Goal: Information Seeking & Learning: Learn about a topic

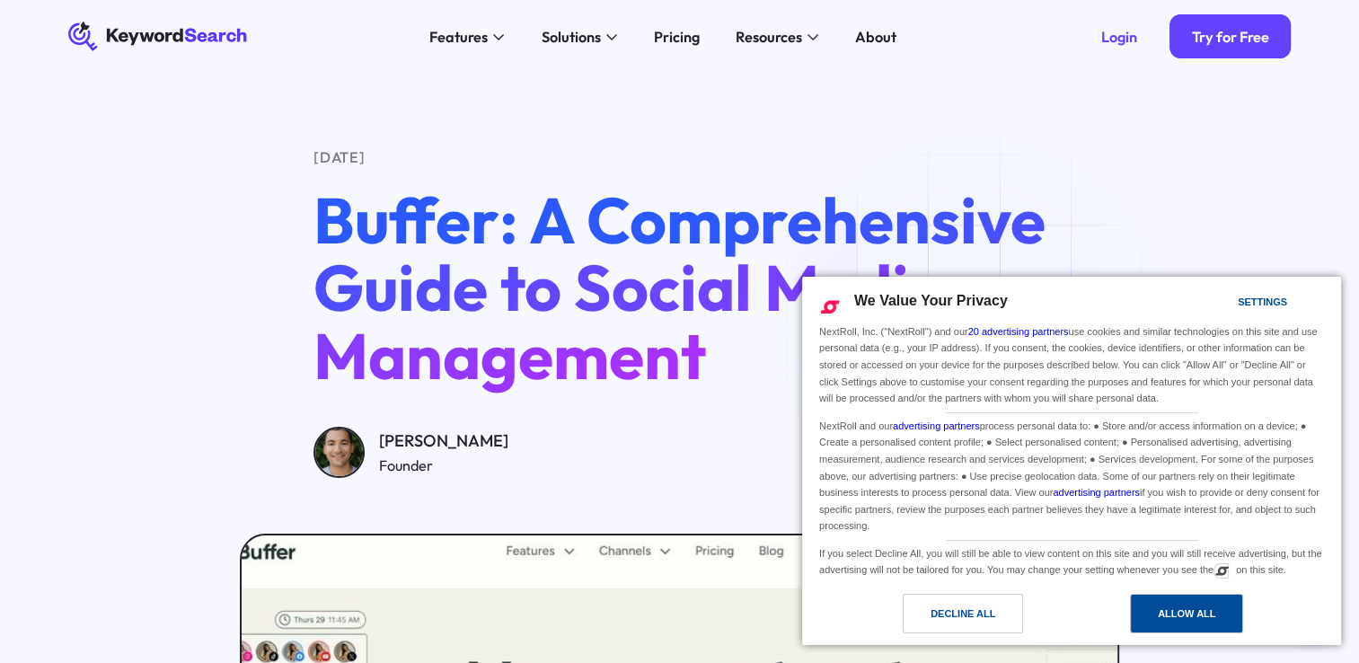
click at [1171, 606] on div "Allow All" at bounding box center [1186, 613] width 57 height 20
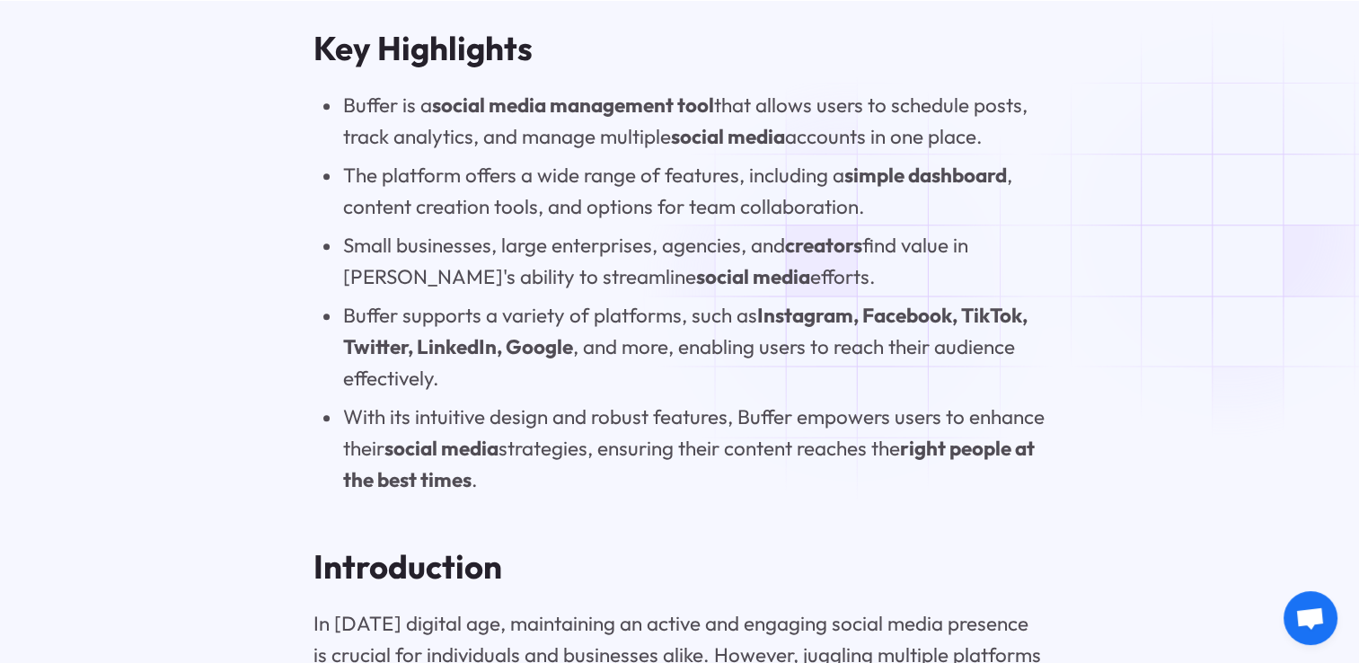
scroll to position [2065, 0]
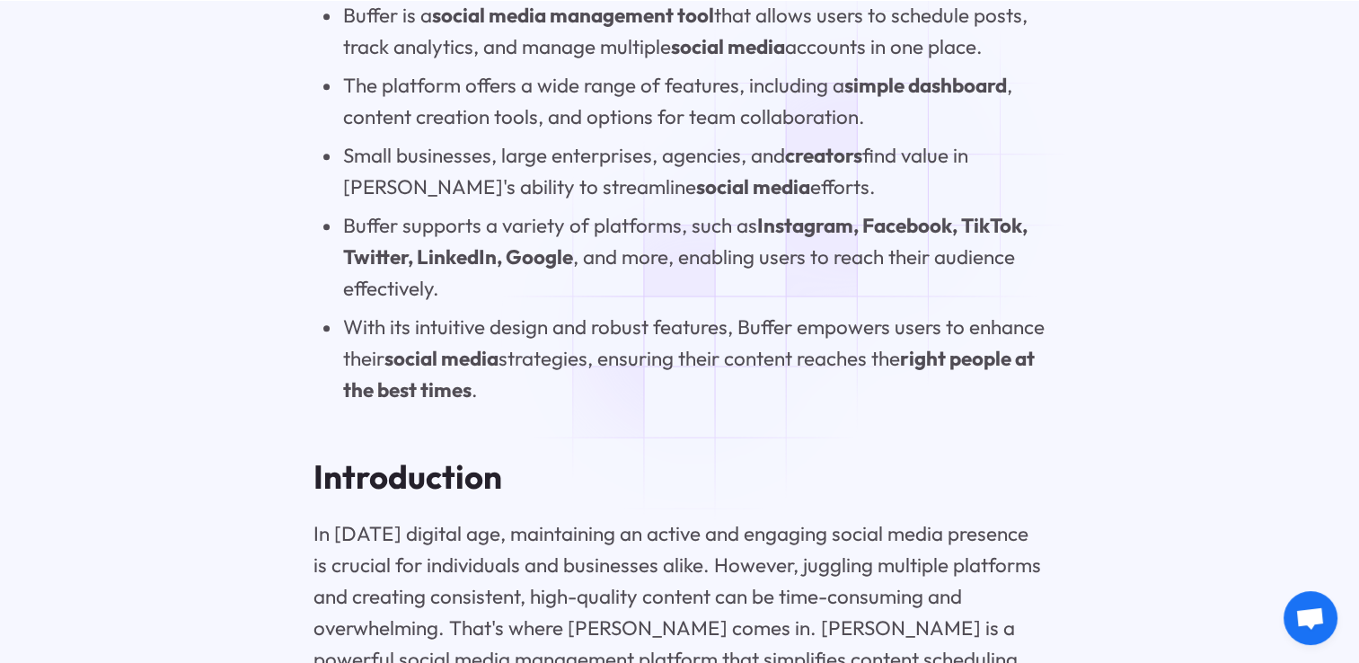
click at [700, 329] on li "With its intuitive design and robust features, Buffer empowers users to enhance…" at bounding box center [693, 359] width 703 height 94
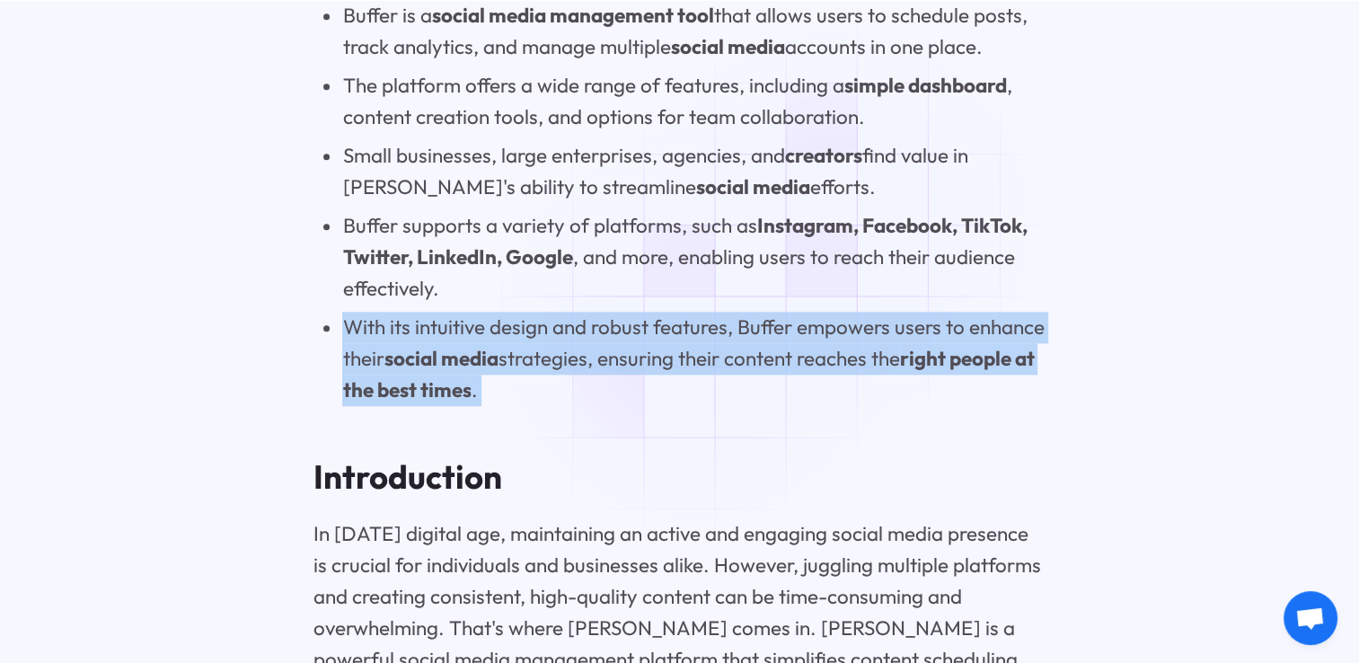
click at [700, 329] on li "With its intuitive design and robust features, Buffer empowers users to enhance…" at bounding box center [693, 359] width 703 height 94
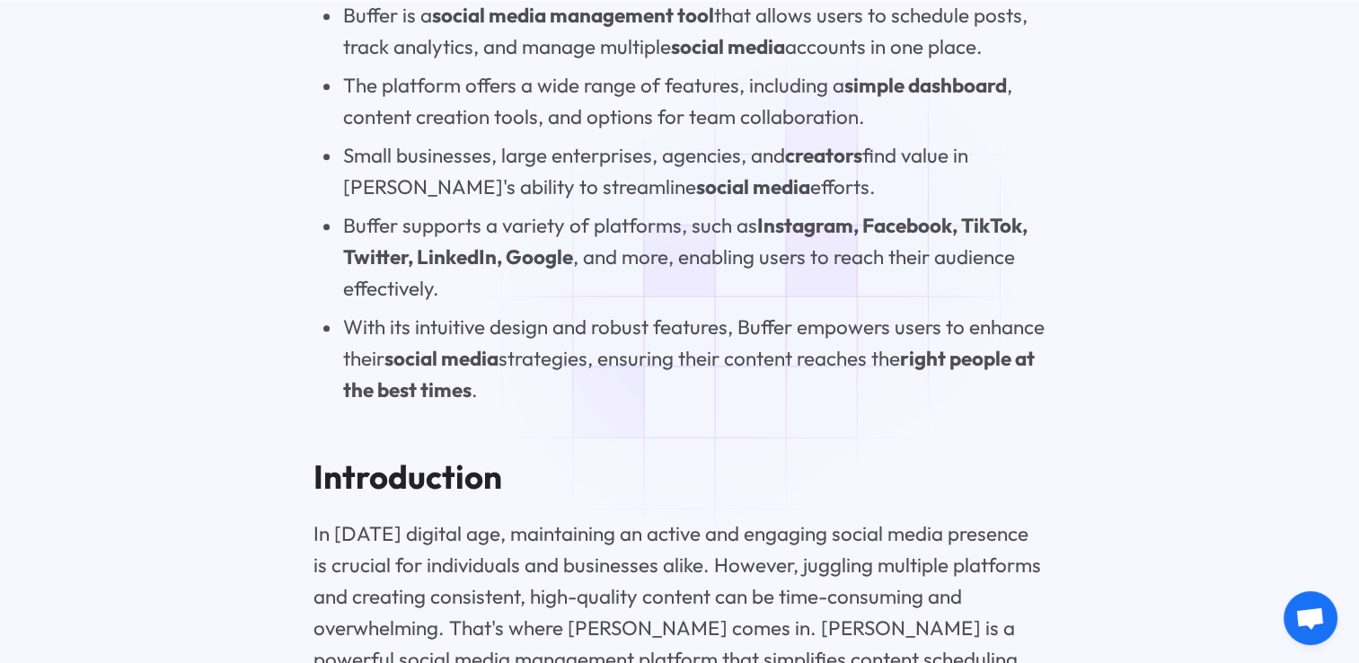
drag, startPoint x: 700, startPoint y: 329, endPoint x: 642, endPoint y: 307, distance: 62.2
click at [642, 304] on li "Buffer supports a variety of platforms, such as Instagram, Facebook, TikTok, Tw…" at bounding box center [693, 257] width 703 height 94
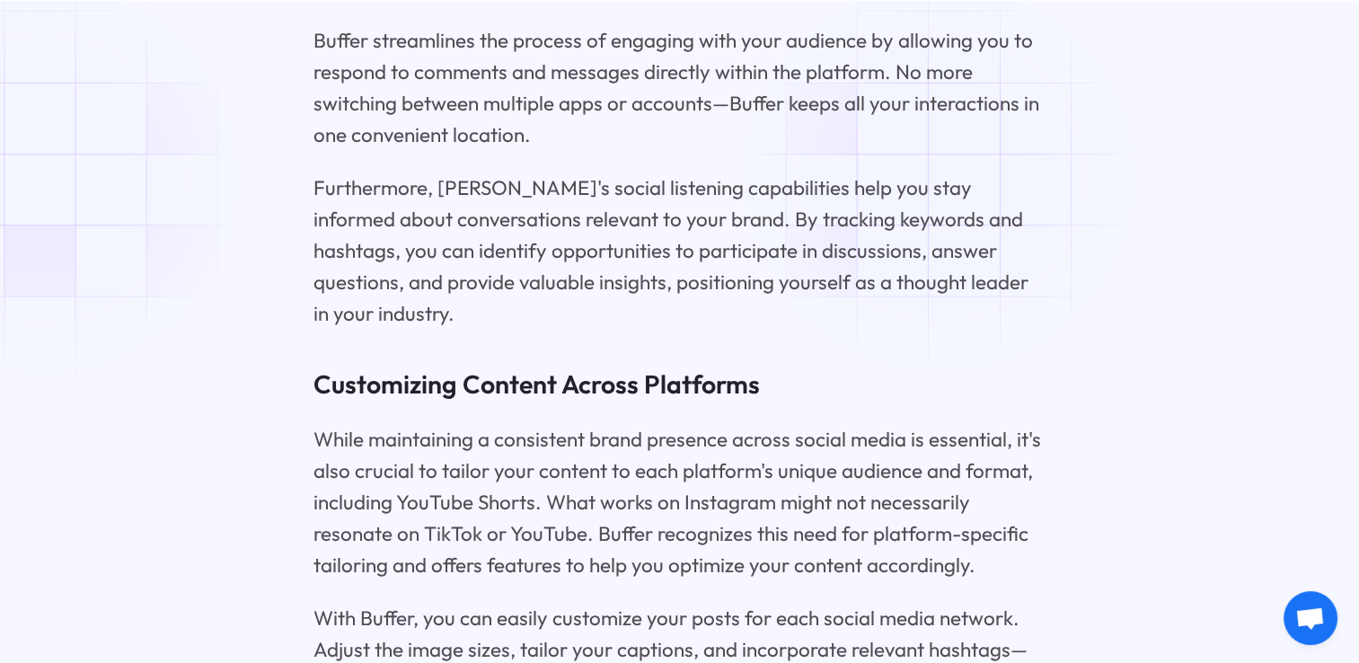
scroll to position [5478, 0]
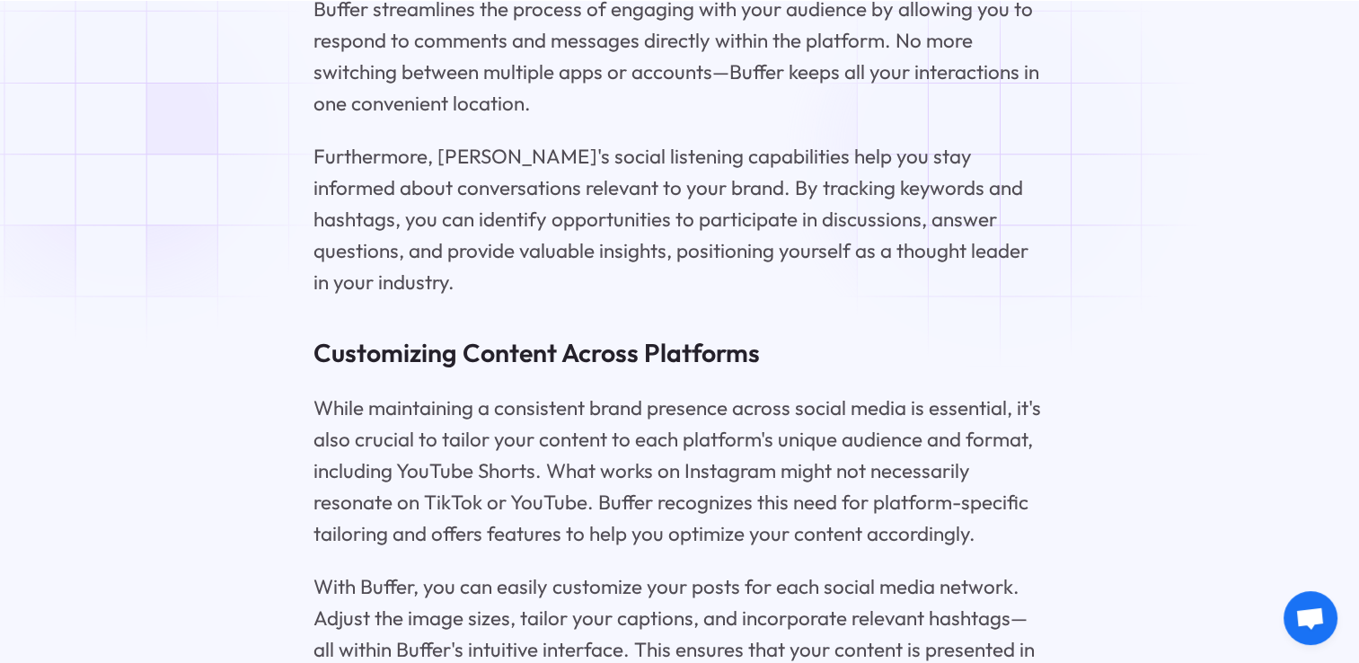
click at [1008, 156] on p "Furthermore, [PERSON_NAME]'s social listening capabilities help you stay inform…" at bounding box center [679, 219] width 732 height 157
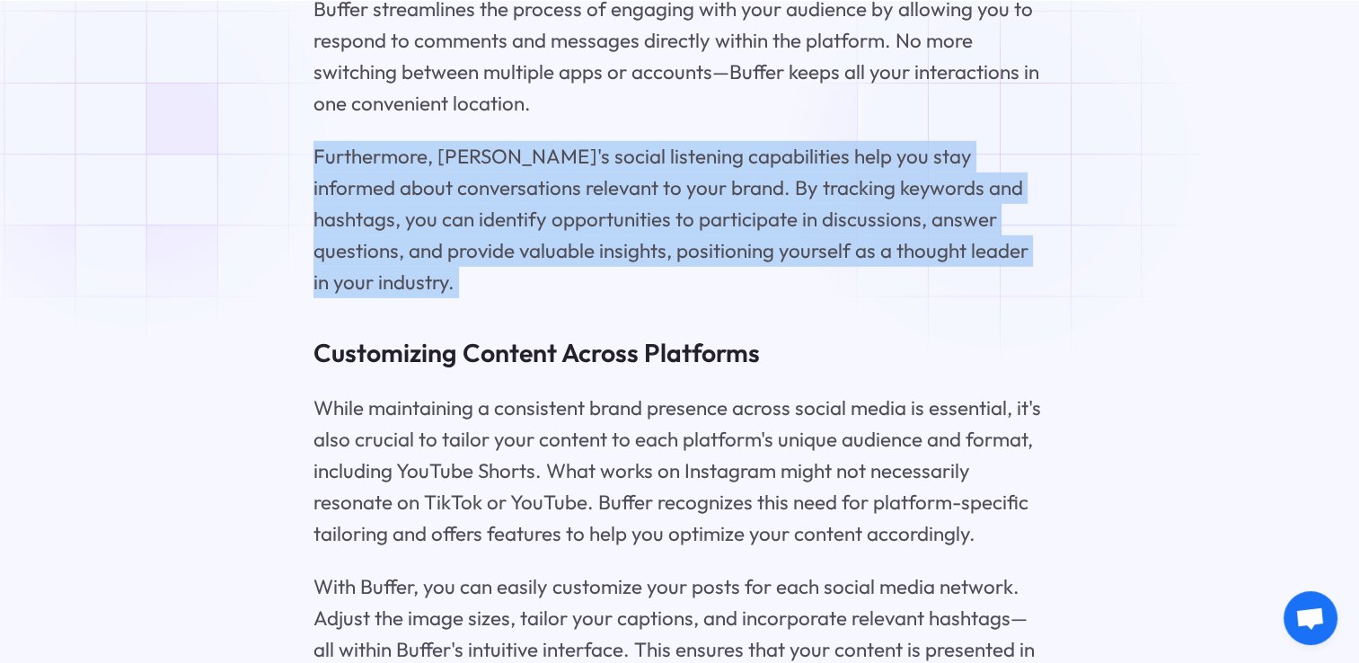
click at [1008, 156] on p "Furthermore, [PERSON_NAME]'s social listening capabilities help you stay inform…" at bounding box center [679, 219] width 732 height 157
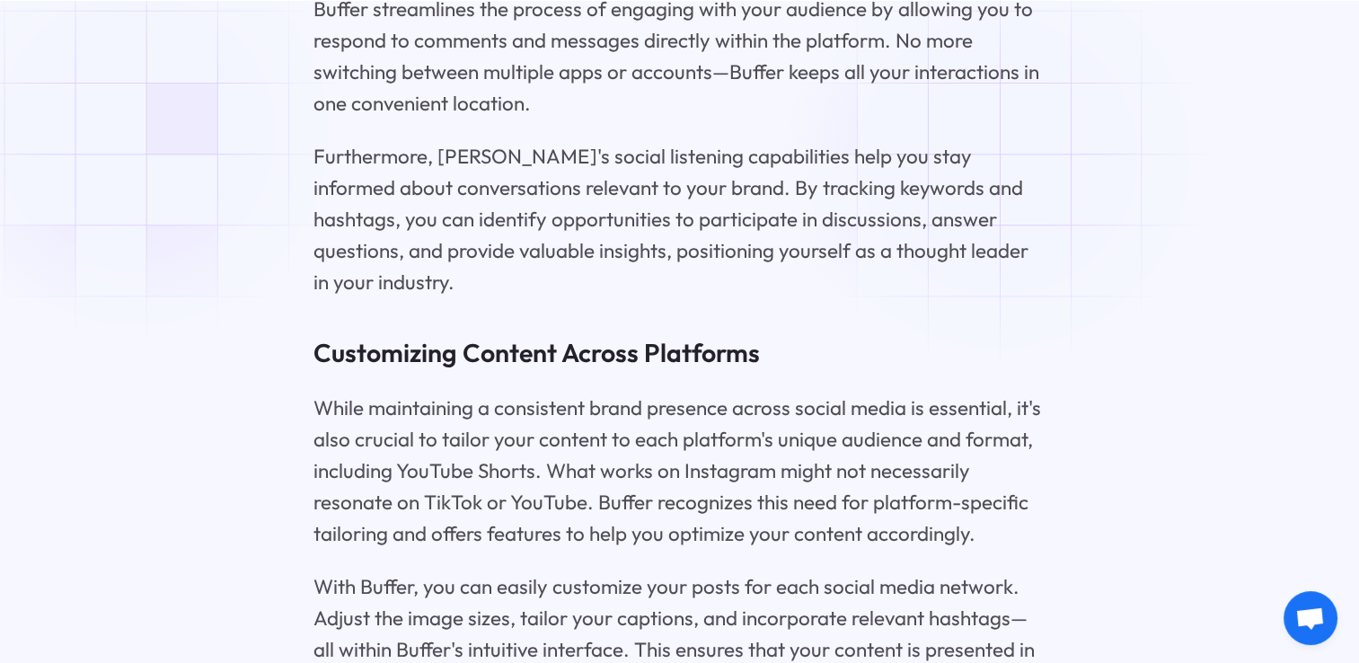
drag, startPoint x: 1008, startPoint y: 156, endPoint x: 923, endPoint y: 185, distance: 89.2
click at [923, 185] on div "Buffer: A Comprehensive Guide to Social Media Management Key Highlights Buffer …" at bounding box center [679, 95] width 732 height 8965
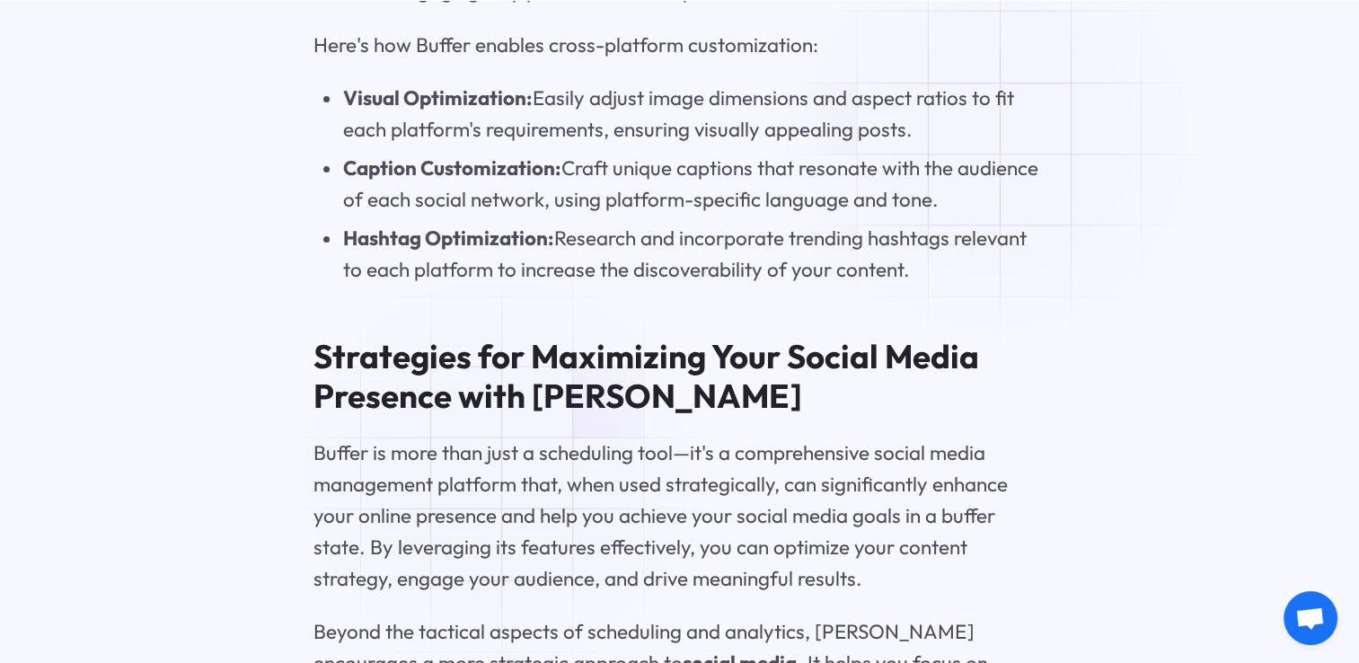
scroll to position [6196, 0]
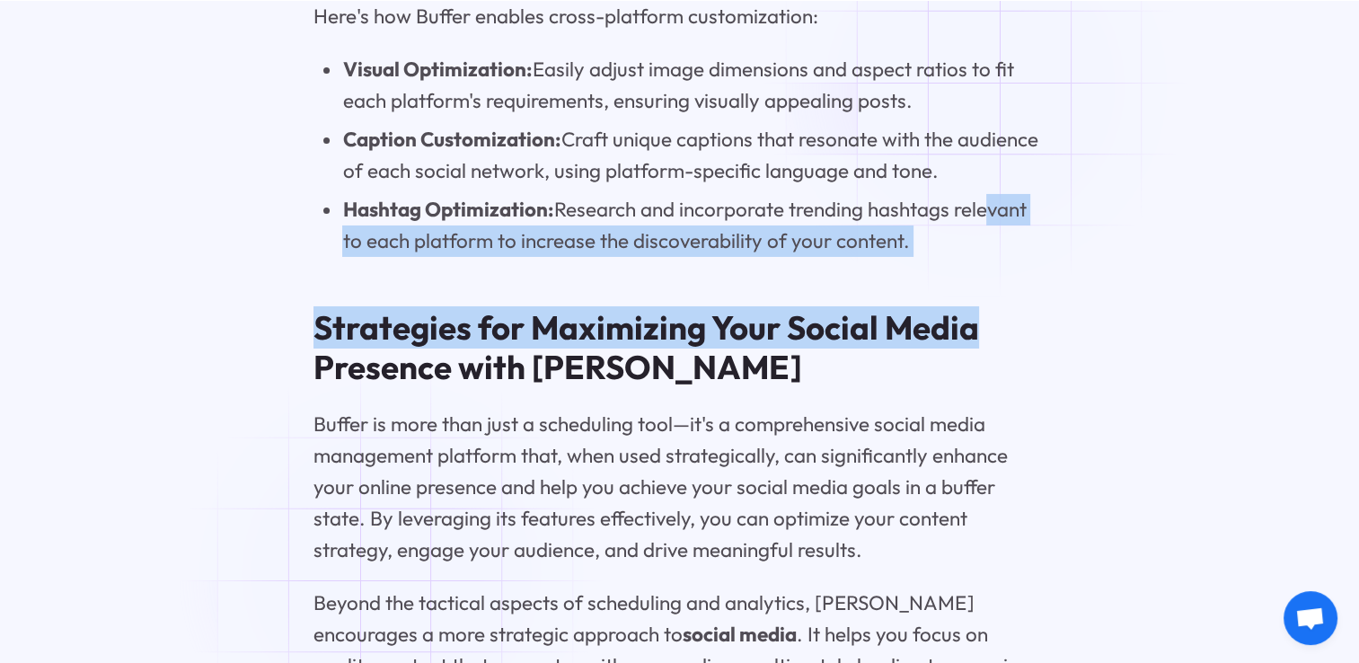
drag, startPoint x: 1006, startPoint y: 137, endPoint x: 984, endPoint y: 86, distance: 55.5
drag, startPoint x: 984, startPoint y: 86, endPoint x: 995, endPoint y: 129, distance: 44.4
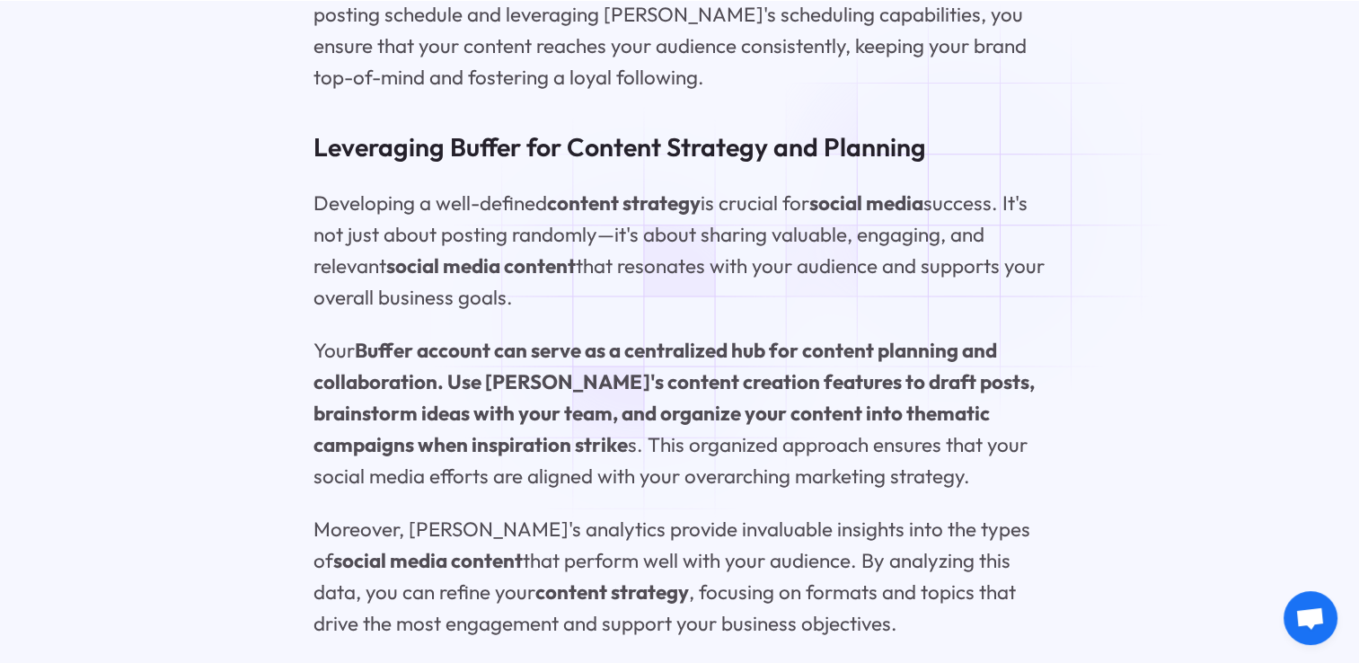
scroll to position [7364, 0]
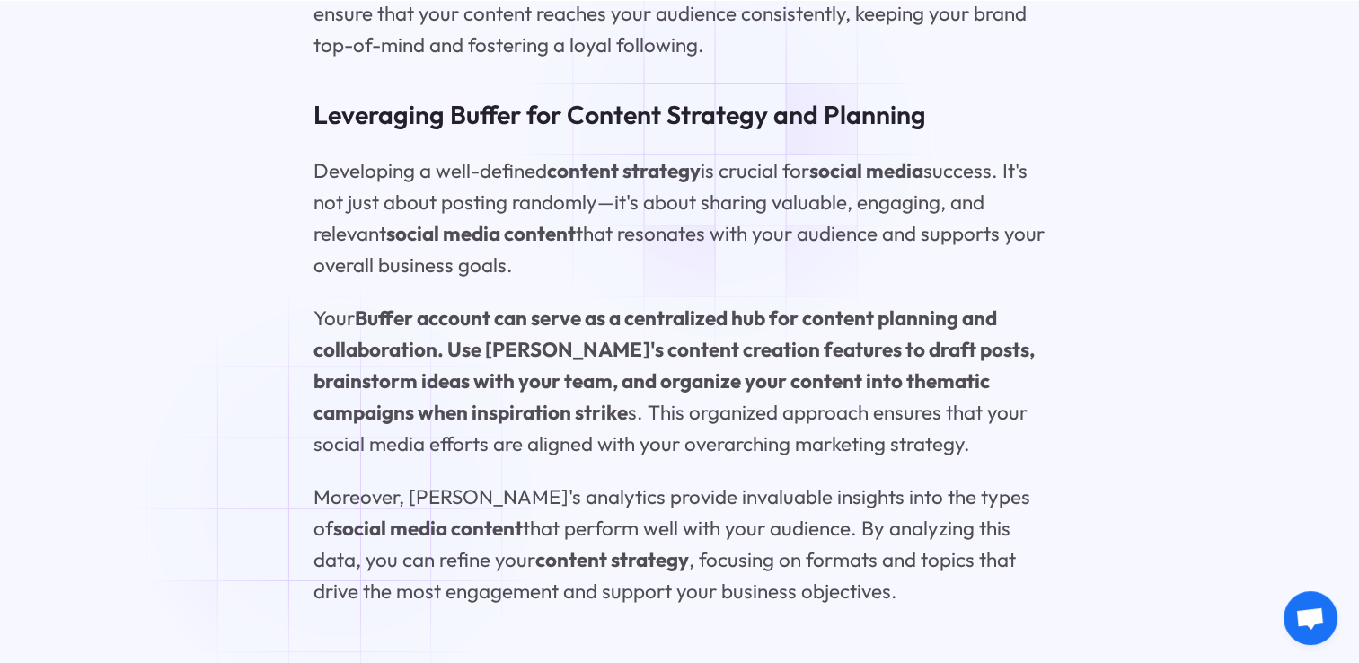
click at [727, 155] on p "Developing a well-defined content strategy is crucial for social media success.…" at bounding box center [679, 218] width 732 height 126
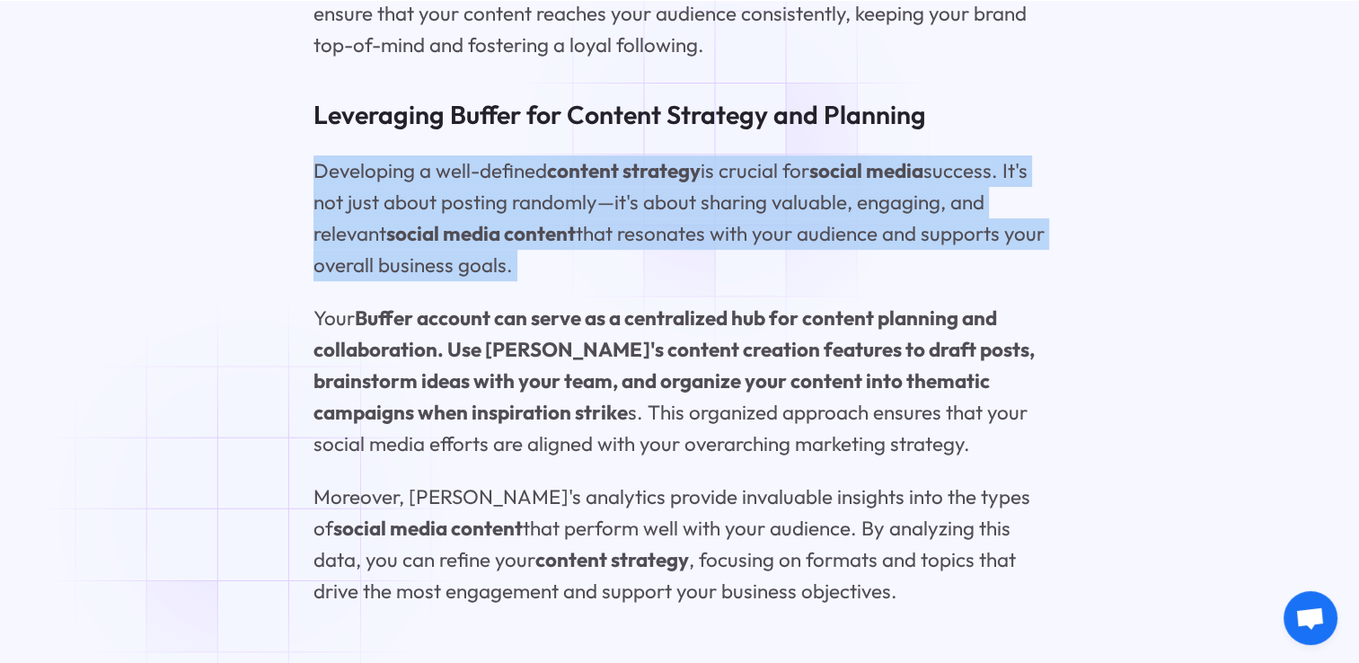
click at [727, 155] on p "Developing a well-defined content strategy is crucial for social media success.…" at bounding box center [679, 218] width 732 height 126
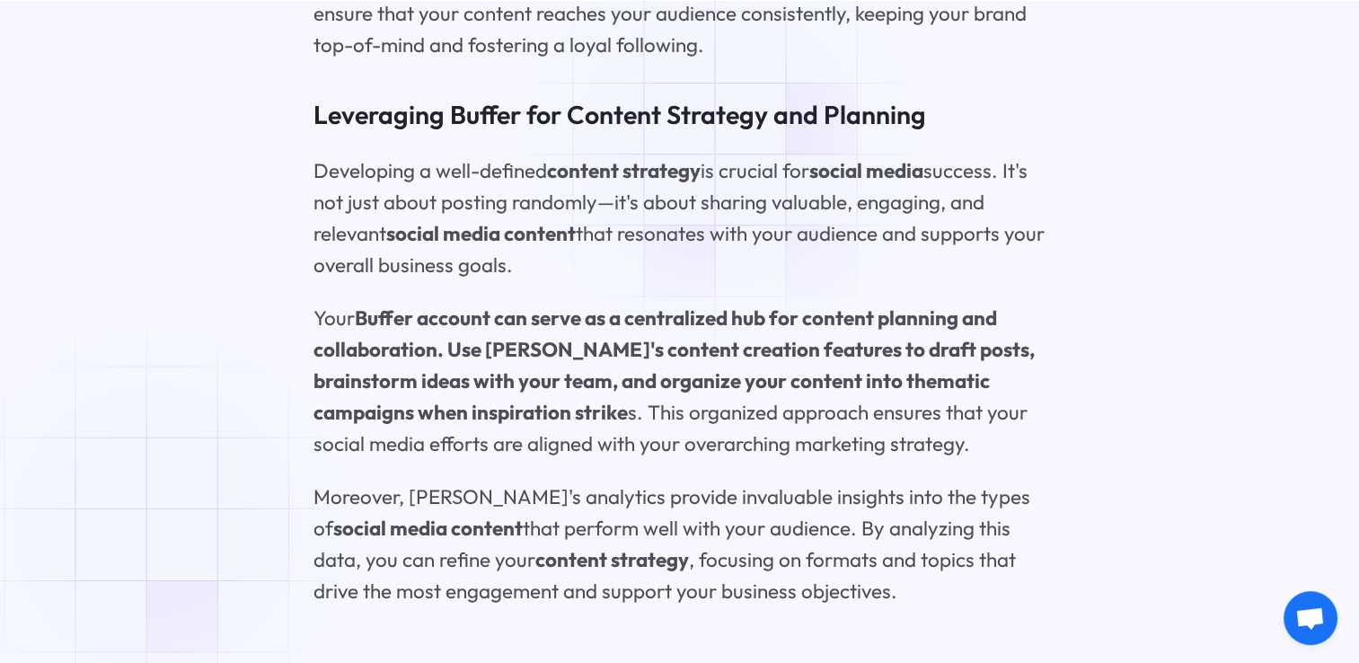
drag, startPoint x: 727, startPoint y: 145, endPoint x: 726, endPoint y: 167, distance: 22.5
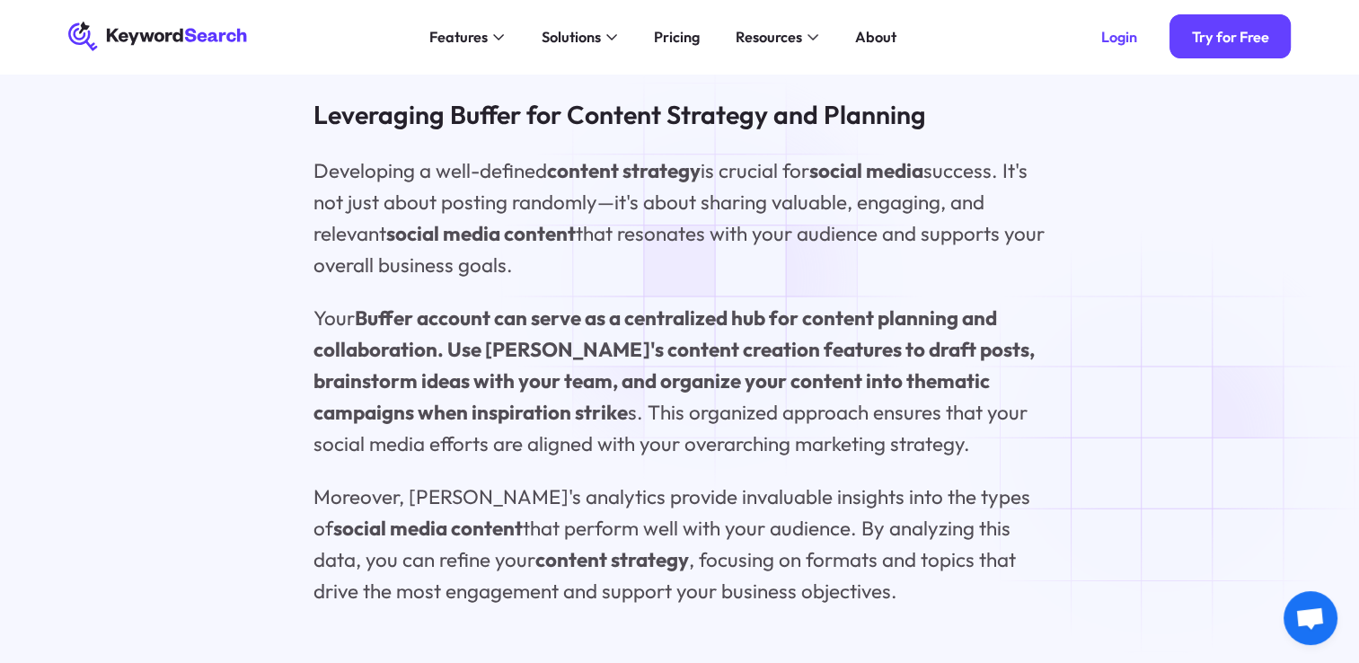
scroll to position [6825, 0]
